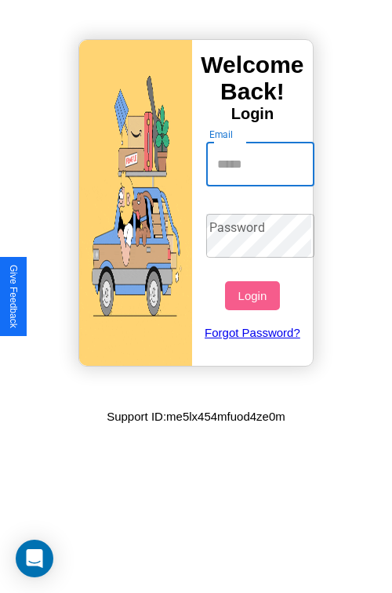
click at [262, 164] on input "Email" at bounding box center [260, 165] width 109 height 44
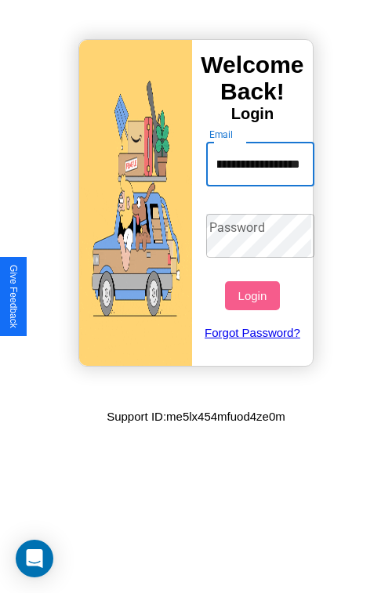
scroll to position [0, 95]
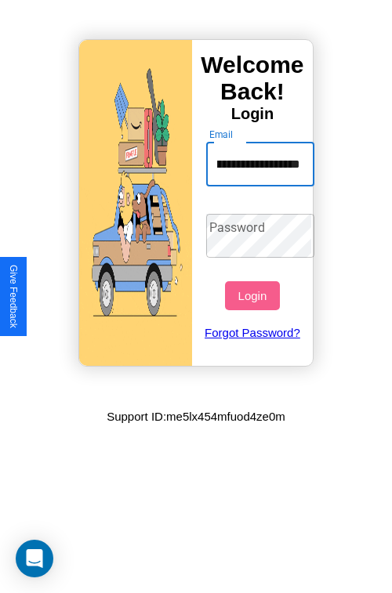
type input "**********"
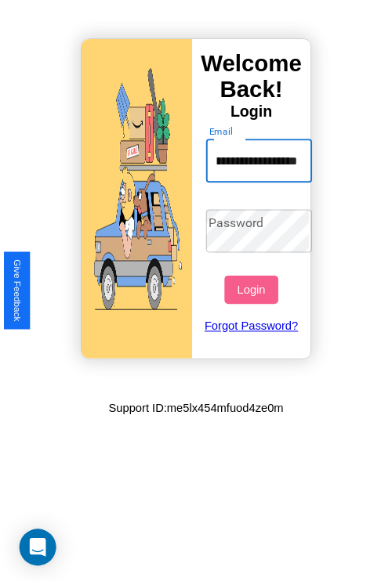
scroll to position [0, 0]
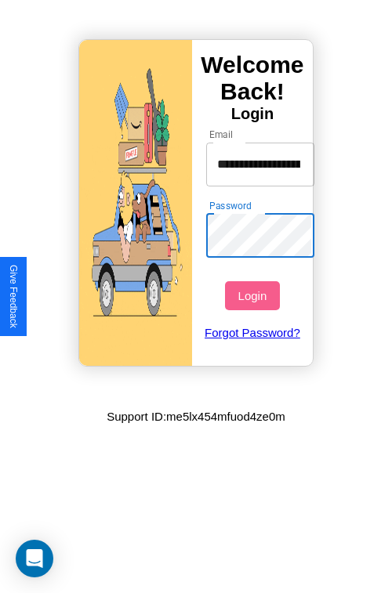
click at [254, 295] on button "Login" at bounding box center [252, 295] width 54 height 29
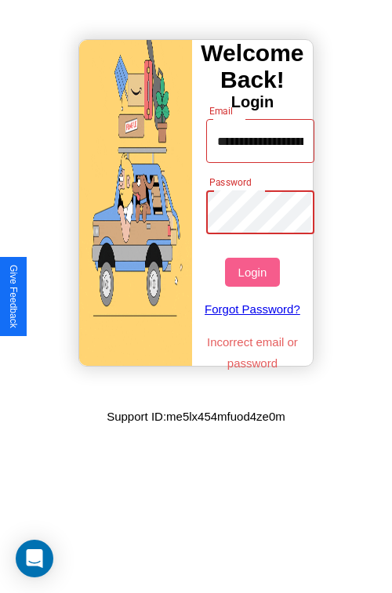
click at [254, 272] on button "Login" at bounding box center [252, 272] width 54 height 29
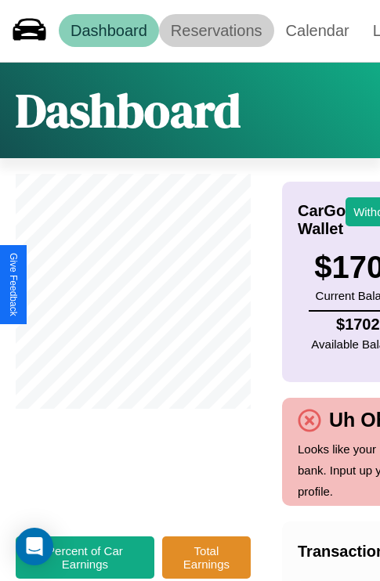
click at [216, 31] on link "Reservations" at bounding box center [216, 30] width 115 height 33
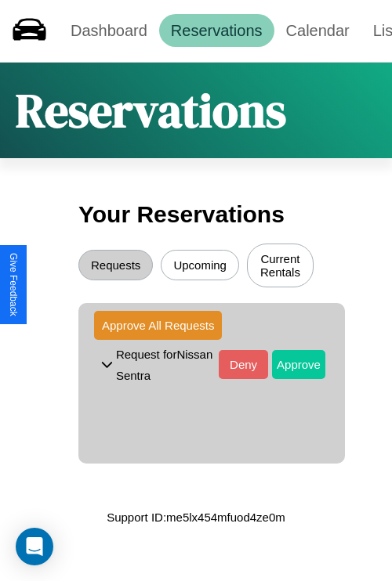
click at [287, 366] on button "Approve" at bounding box center [298, 364] width 53 height 29
